Goal: Complete application form

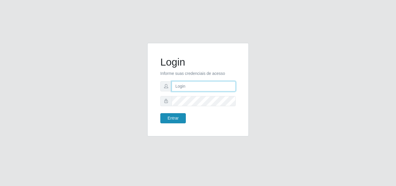
type input "analucia@cestao"
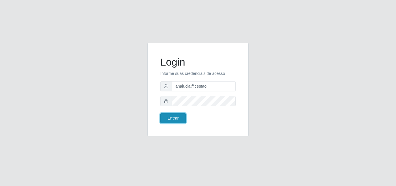
click at [172, 116] on button "Entrar" at bounding box center [172, 118] width 25 height 10
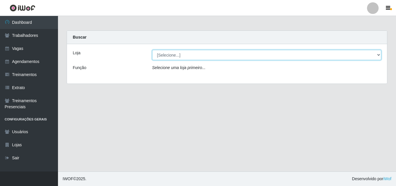
click at [170, 57] on select "[Selecione...] O Cestão - Geisel" at bounding box center [266, 55] width 229 height 10
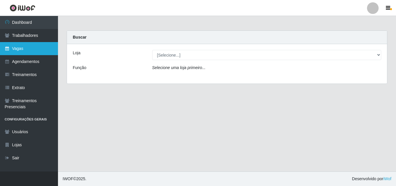
click at [21, 45] on link "Vagas" at bounding box center [29, 48] width 58 height 13
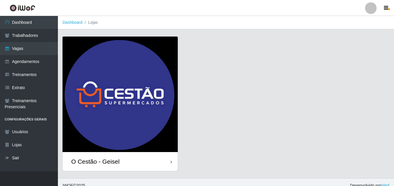
click at [122, 160] on div "O Cestão - Geisel" at bounding box center [120, 161] width 115 height 19
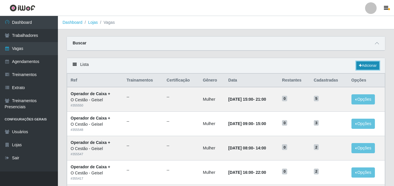
click at [365, 64] on link "Adicionar" at bounding box center [368, 65] width 23 height 8
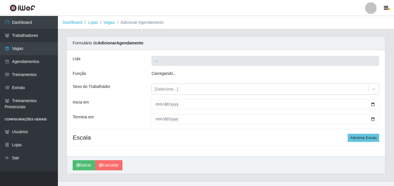
type input "O Cestão - Geisel"
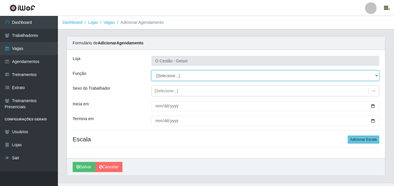
click at [175, 74] on select "[Selecione...] ASG ASG + ASG ++ Auxiliar de Estoque Auxiliar de Estoque + Auxil…" at bounding box center [266, 75] width 228 height 10
select select "22"
click at [152, 70] on select "[Selecione...] ASG ASG + ASG ++ Auxiliar de Estoque Auxiliar de Estoque + Auxil…" at bounding box center [266, 75] width 228 height 10
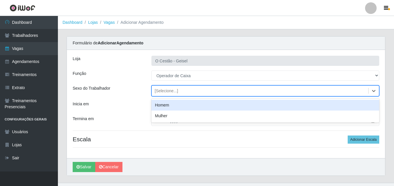
click at [184, 89] on div "[Selecione...]" at bounding box center [260, 91] width 217 height 10
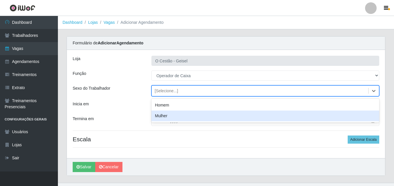
click at [176, 116] on div "Mulher" at bounding box center [266, 115] width 228 height 11
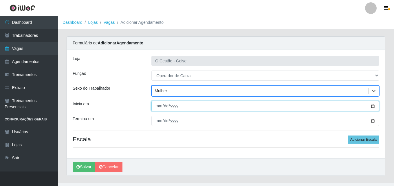
click at [157, 107] on input "Inicia em" at bounding box center [266, 106] width 228 height 10
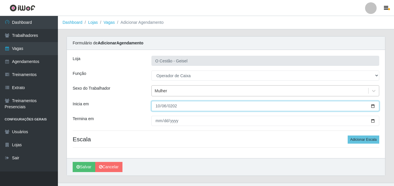
type input "[DATE]"
click at [73, 162] on button "Salvar" at bounding box center [84, 167] width 23 height 10
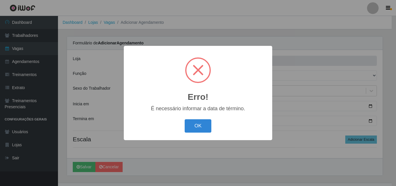
click at [184, 124] on div "OK Cancel" at bounding box center [198, 125] width 137 height 17
click at [203, 129] on button "OK" at bounding box center [198, 126] width 27 height 14
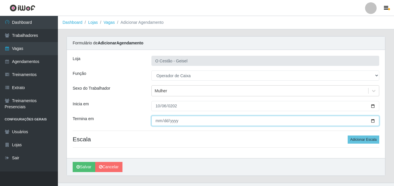
click at [157, 118] on input "Termina em" at bounding box center [266, 121] width 228 height 10
type input "0225-10-06"
type input "[DATE]"
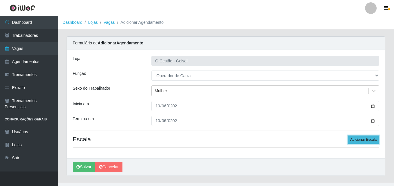
click at [372, 139] on button "Adicionar Escala" at bounding box center [364, 139] width 32 height 8
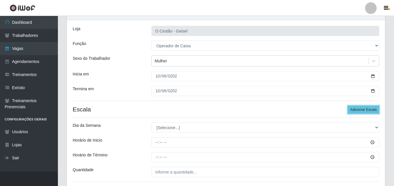
scroll to position [58, 0]
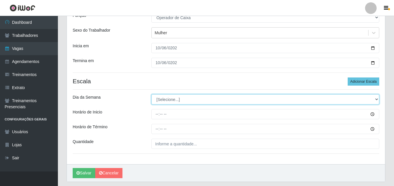
click at [185, 101] on select "[Selecione...] Segunda Terça Quarta Quinta Sexta Sábado Domingo" at bounding box center [266, 99] width 228 height 10
select select "1"
click at [152, 94] on select "[Selecione...] Segunda Terça Quarta Quinta Sexta Sábado Domingo" at bounding box center [266, 99] width 228 height 10
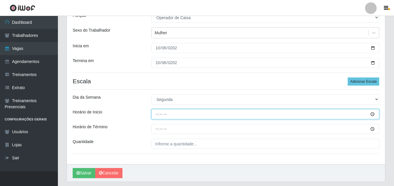
click at [154, 118] on input "Horário de Inicio" at bounding box center [266, 114] width 228 height 10
type input "08:00"
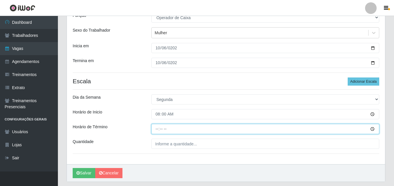
click at [156, 127] on input "Horário de Término" at bounding box center [266, 129] width 228 height 10
type input "14:00"
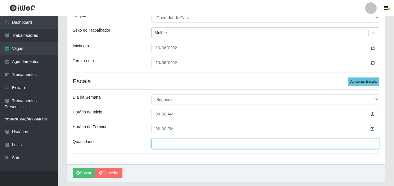
click at [185, 146] on input "___" at bounding box center [266, 144] width 228 height 10
type input "1__"
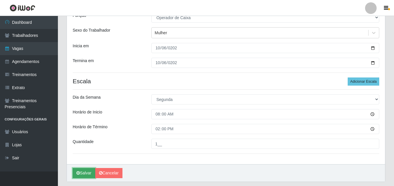
click at [89, 168] on button "Salvar" at bounding box center [84, 173] width 23 height 10
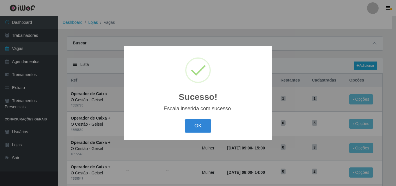
click at [194, 118] on div "OK Cancel" at bounding box center [198, 125] width 137 height 17
click at [193, 120] on button "OK" at bounding box center [198, 126] width 27 height 14
